Goal: Share content

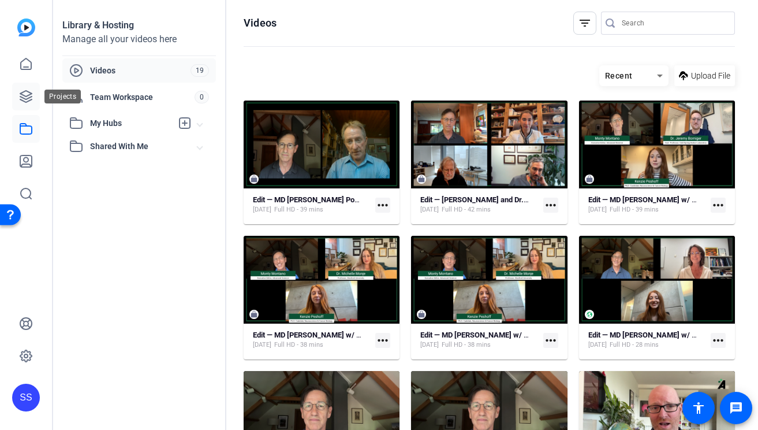
click at [26, 102] on icon at bounding box center [26, 97] width 12 height 12
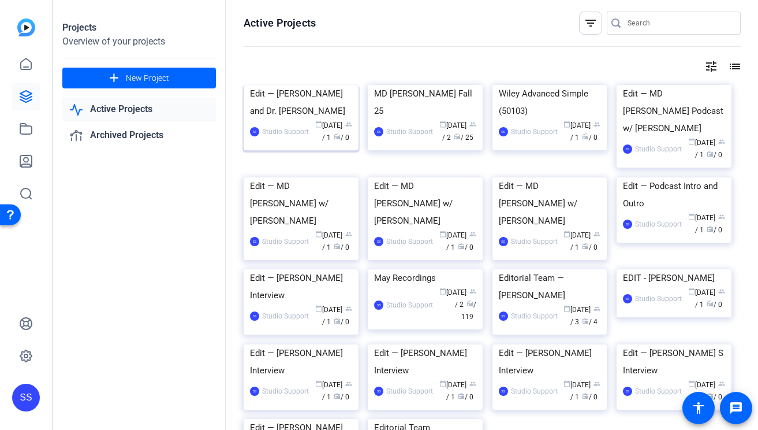
click at [254, 120] on div "Edit — Dr. Pam Sharma and Dr. Jim Alliso" at bounding box center [301, 102] width 102 height 35
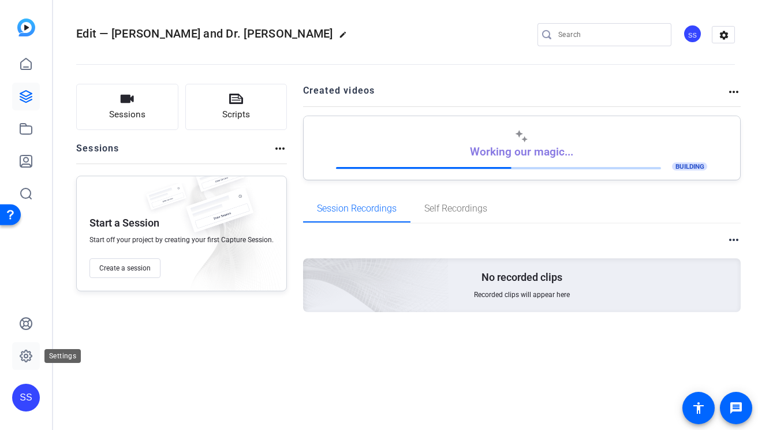
click at [20, 357] on icon at bounding box center [26, 356] width 14 height 14
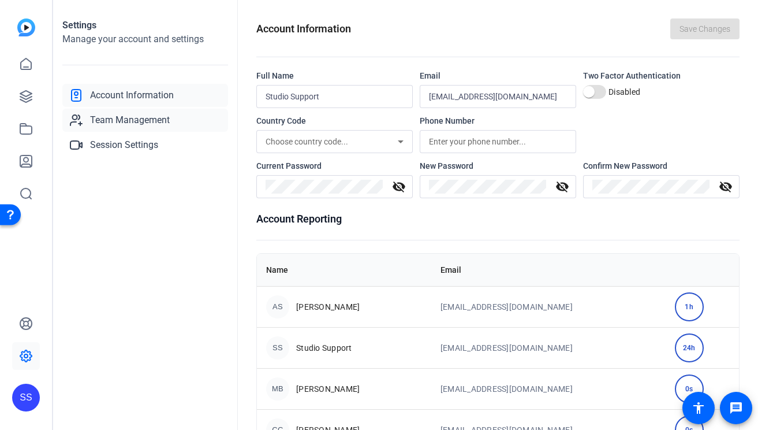
click at [173, 111] on link "Team Management" at bounding box center [145, 120] width 166 height 23
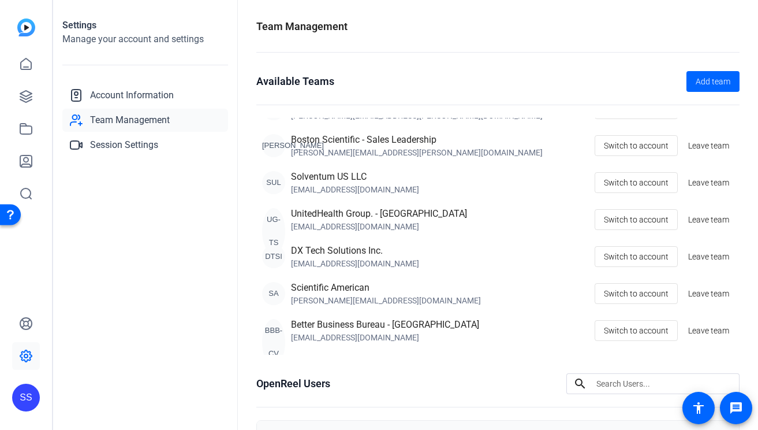
scroll to position [260, 0]
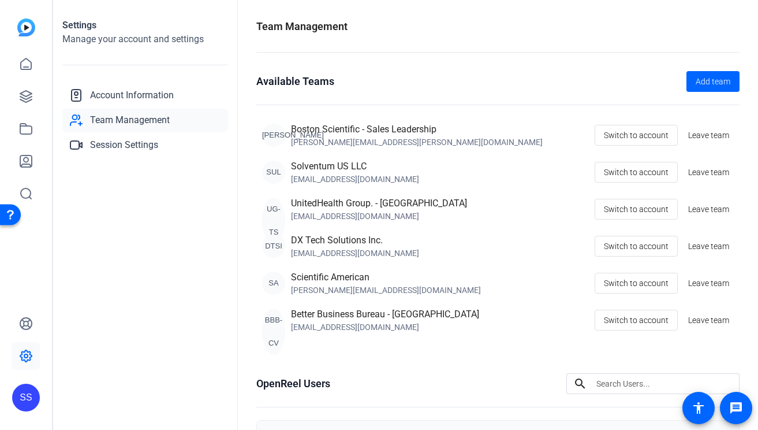
click at [26, 394] on div "SS" at bounding box center [26, 397] width 28 height 28
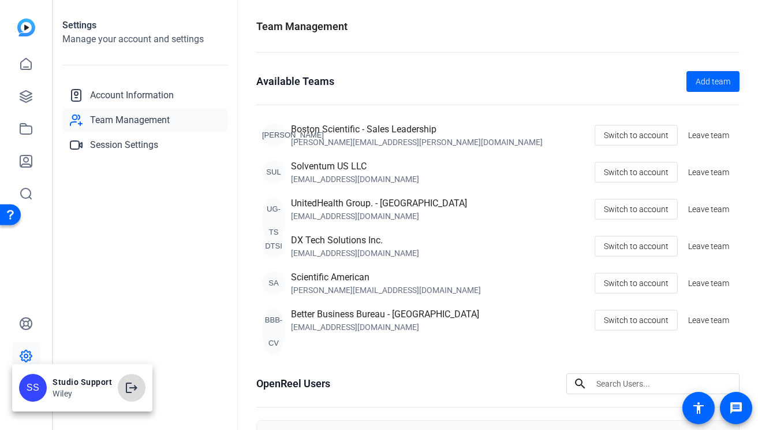
click at [129, 384] on mat-icon "logout" at bounding box center [132, 388] width 14 height 14
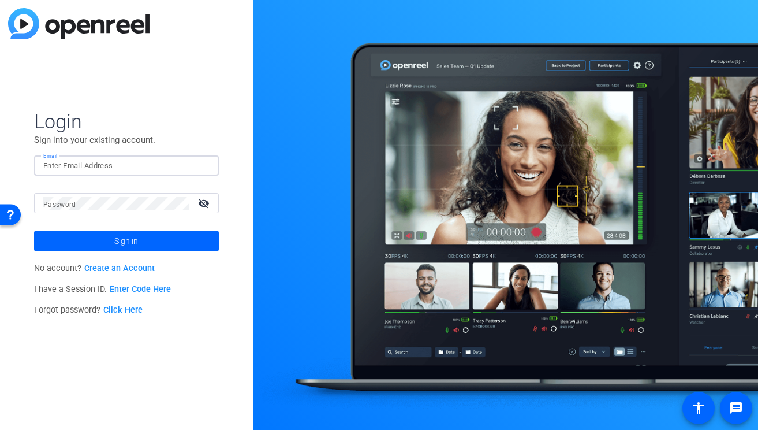
click at [201, 165] on img at bounding box center [200, 166] width 8 height 14
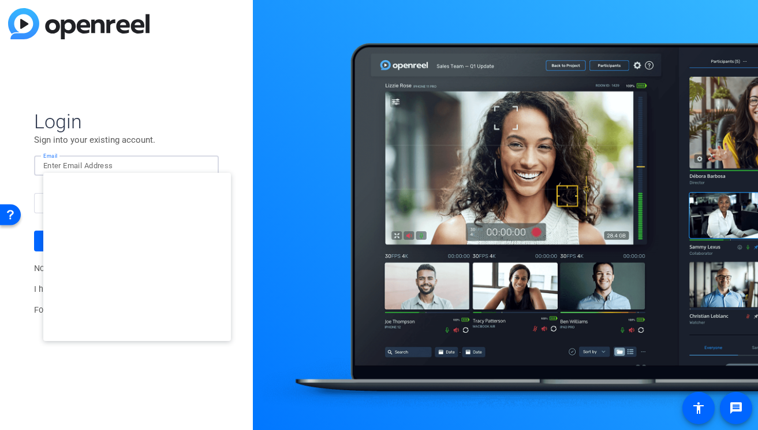
type input "[EMAIL_ADDRESS][DOMAIN_NAME]"
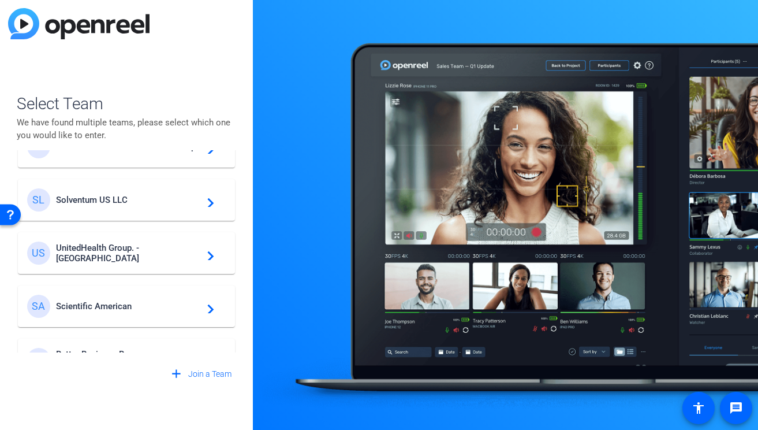
scroll to position [278, 0]
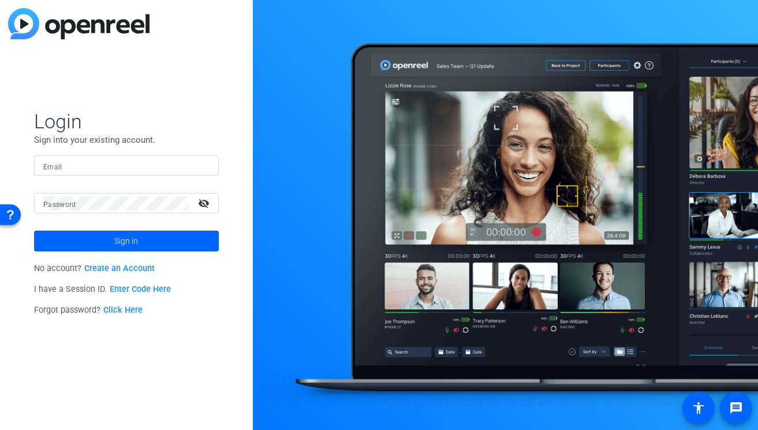
click at [162, 169] on input "Email" at bounding box center [126, 166] width 166 height 14
click at [195, 164] on div at bounding box center [126, 165] width 166 height 20
type input "studiosupport+3@openreel.com"
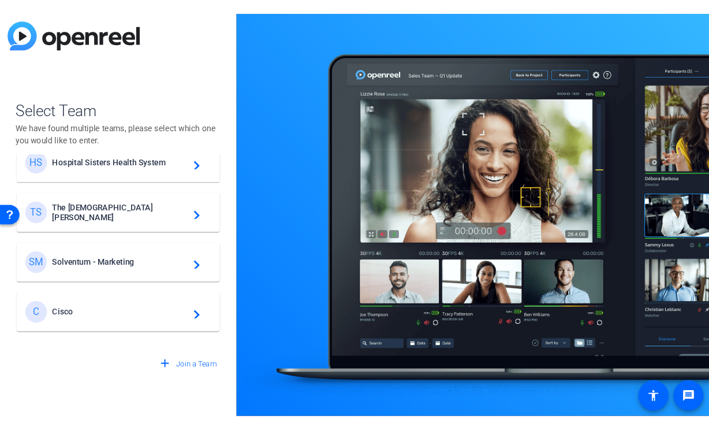
scroll to position [345, 0]
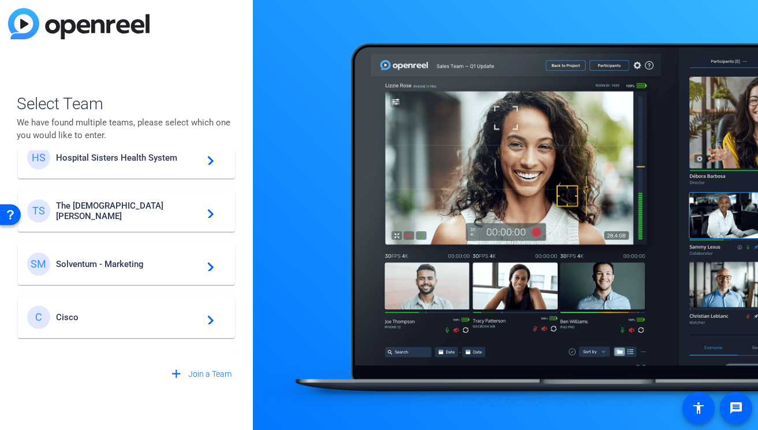
click at [136, 260] on span "Solventum - Marketing" at bounding box center [128, 264] width 144 height 10
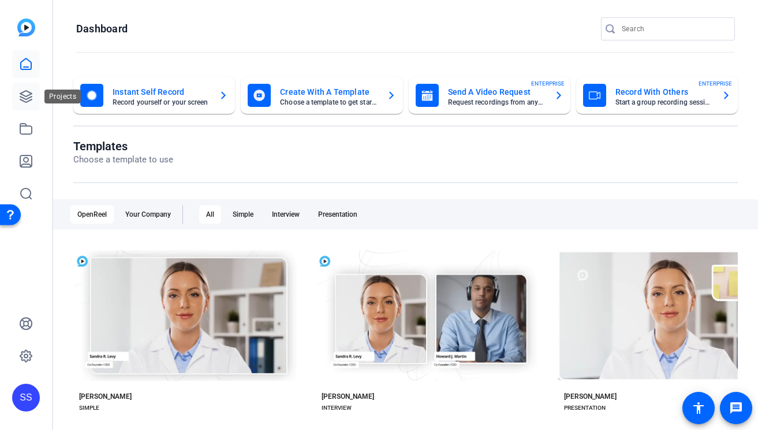
click at [29, 96] on icon at bounding box center [26, 97] width 14 height 14
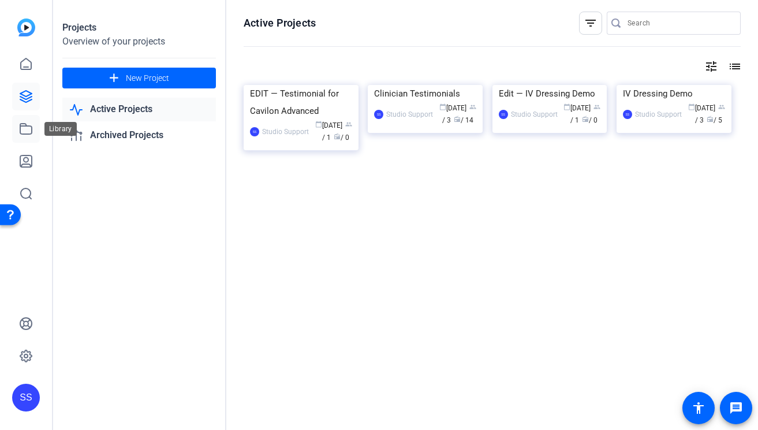
click at [27, 128] on icon at bounding box center [26, 129] width 14 height 14
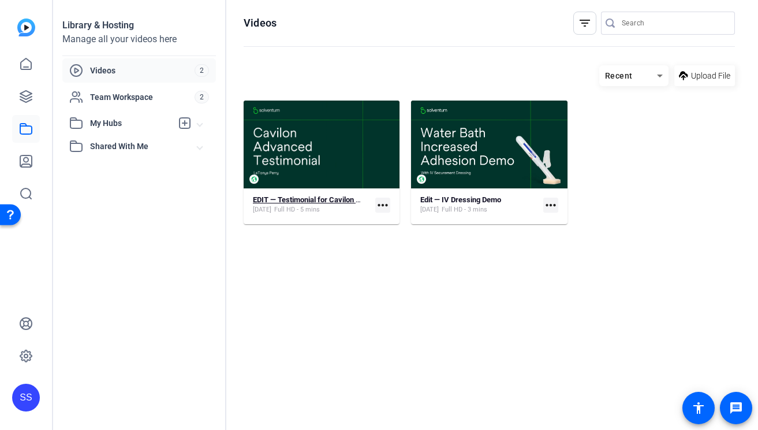
click at [327, 203] on strong "EDIT — Testimonial for Cavilon Advanced" at bounding box center [321, 199] width 136 height 9
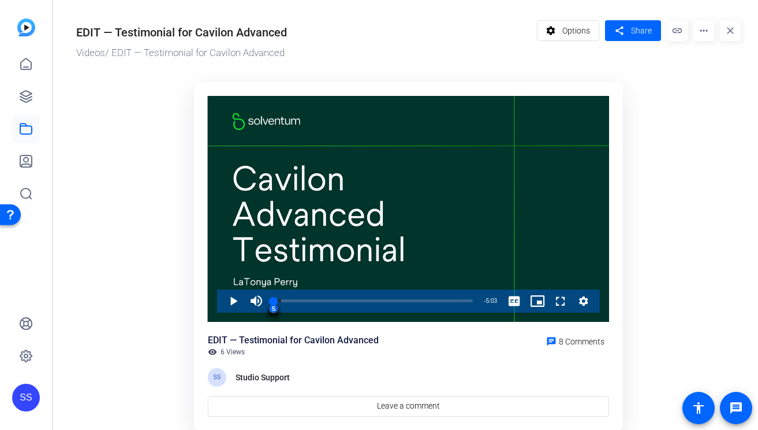
click at [695, 32] on mat-icon "more_horiz" at bounding box center [704, 30] width 21 height 21
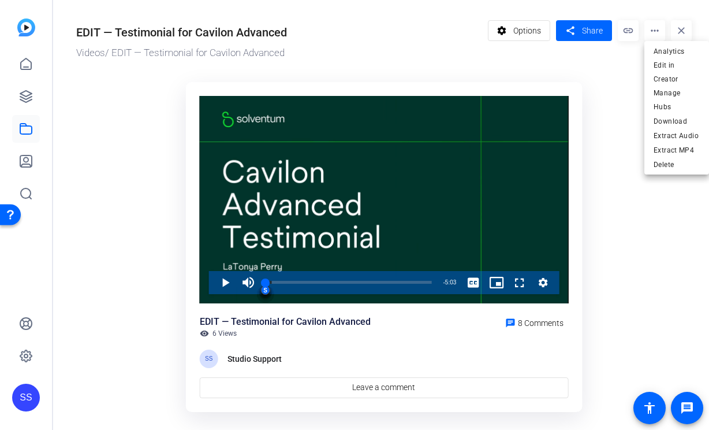
click at [574, 35] on div at bounding box center [354, 215] width 709 height 430
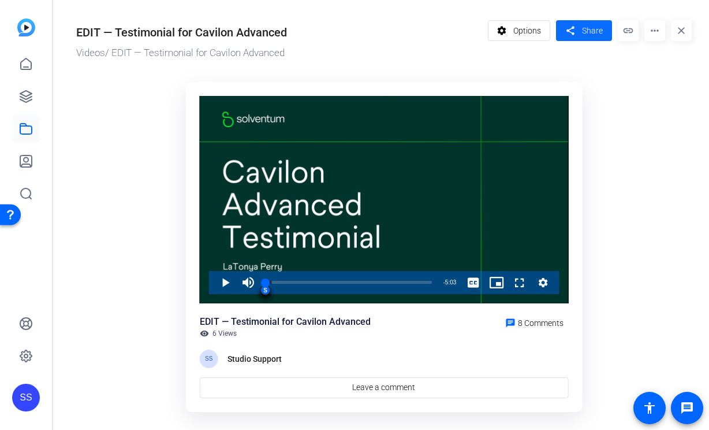
click at [582, 33] on span at bounding box center [584, 31] width 56 height 28
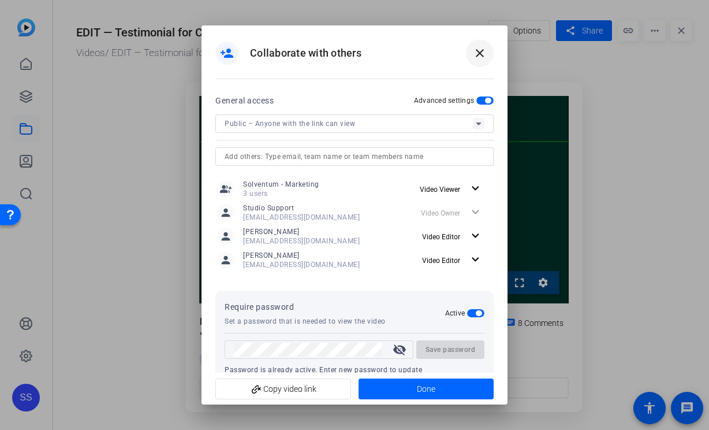
click at [473, 53] on mat-icon "close" at bounding box center [480, 53] width 14 height 14
